Goal: Task Accomplishment & Management: Use online tool/utility

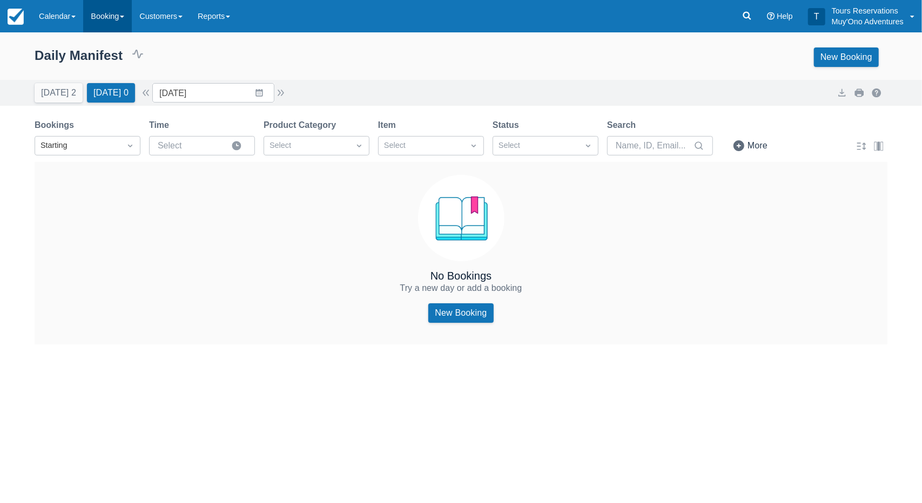
click at [95, 16] on link "Booking" at bounding box center [107, 16] width 49 height 32
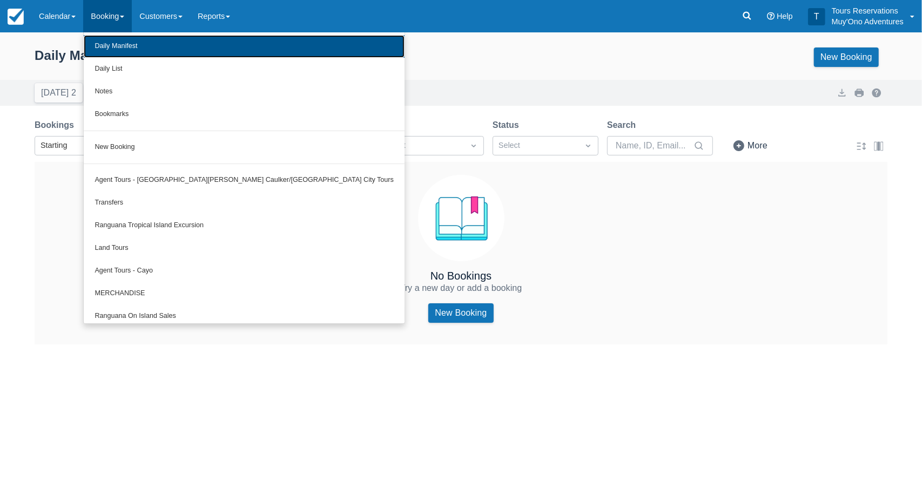
click at [111, 49] on link "Daily Manifest" at bounding box center [244, 46] width 321 height 23
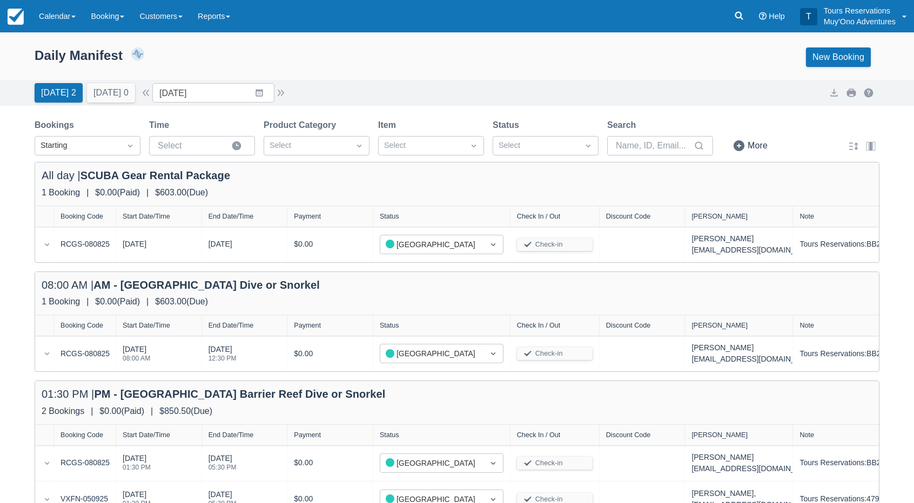
click at [360, 65] on div "Daily Manifest 2 Bookings $850.50 Booking Revenue View Revenue Report New Booki…" at bounding box center [457, 57] width 844 height 19
click at [381, 72] on div "Daily Manifest 2 Bookings $850.50 Booking Revenue View Revenue Report New Booki…" at bounding box center [457, 59] width 914 height 41
